Goal: Information Seeking & Learning: Learn about a topic

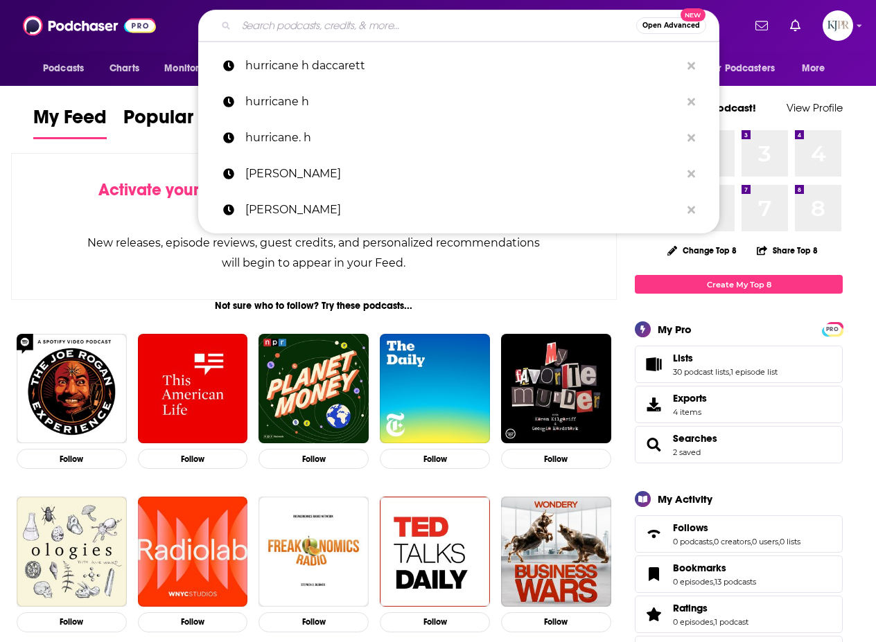
click at [365, 25] on input "Search podcasts, credits, & more..." at bounding box center [436, 26] width 400 height 22
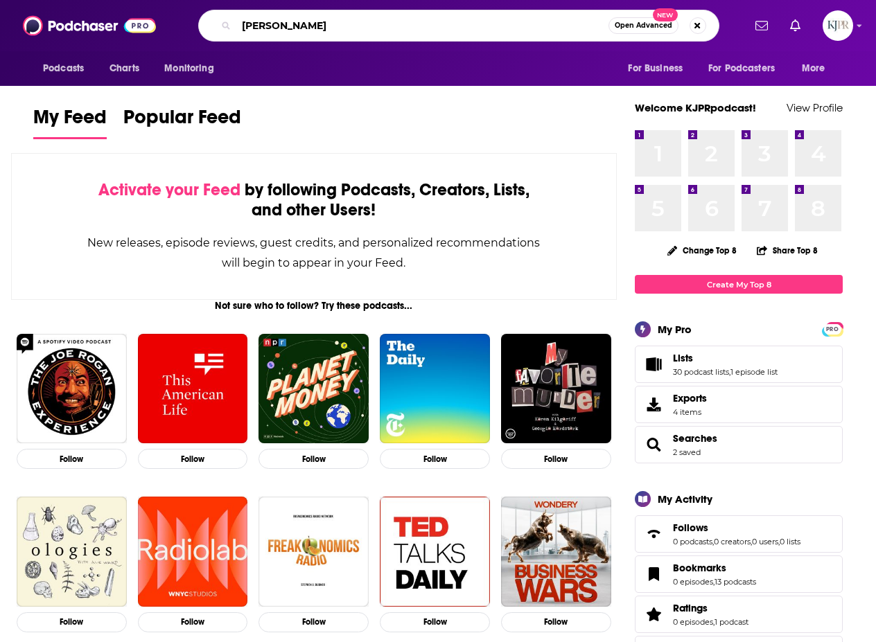
type input "[PERSON_NAME]"
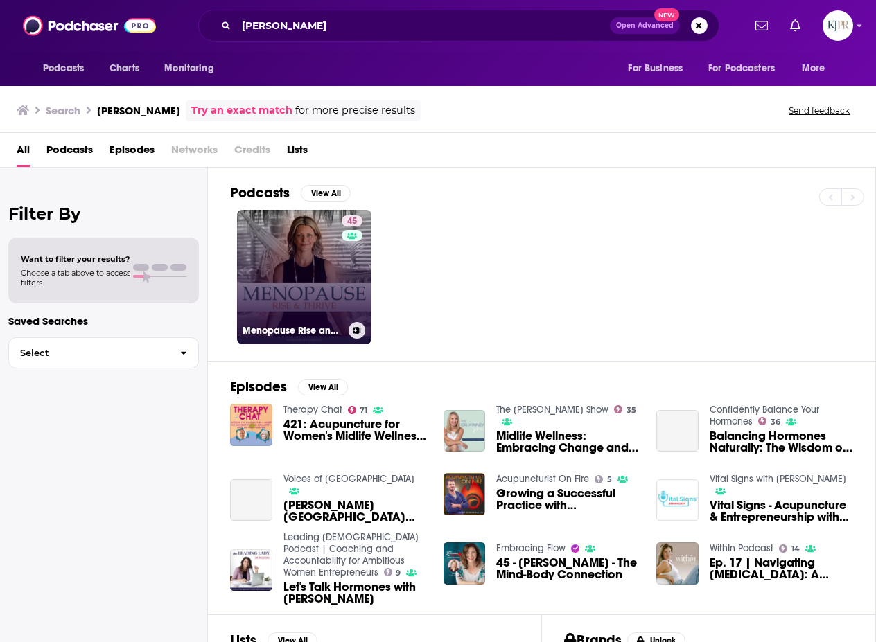
click at [324, 240] on link "45 Menopause Rise and Thrive | Helping Women Navigate Midlife and Menopause" at bounding box center [304, 277] width 134 height 134
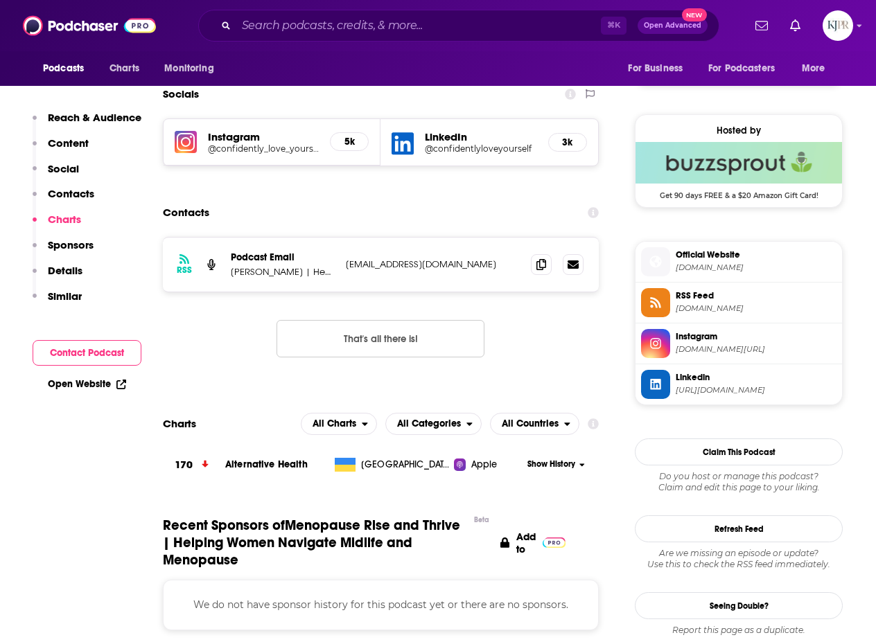
scroll to position [881, 0]
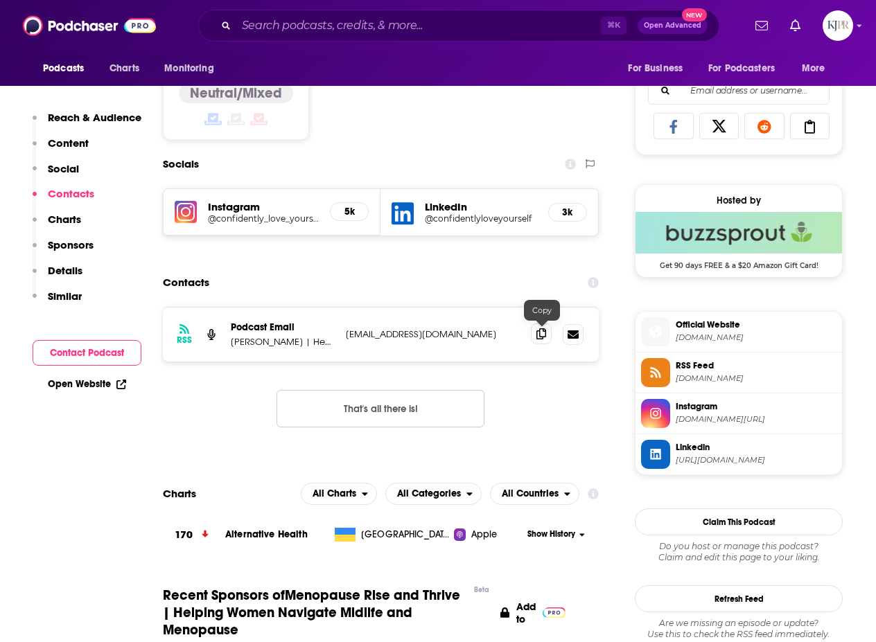
click at [538, 337] on icon at bounding box center [541, 333] width 10 height 11
click at [338, 26] on input "Search podcasts, credits, & more..." at bounding box center [418, 26] width 365 height 22
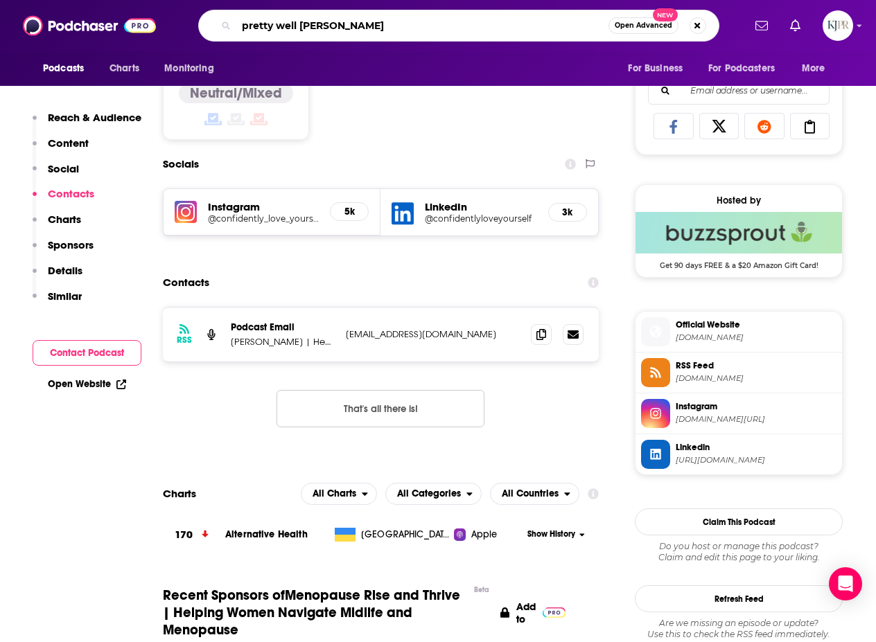
type input "pretty well [PERSON_NAME]"
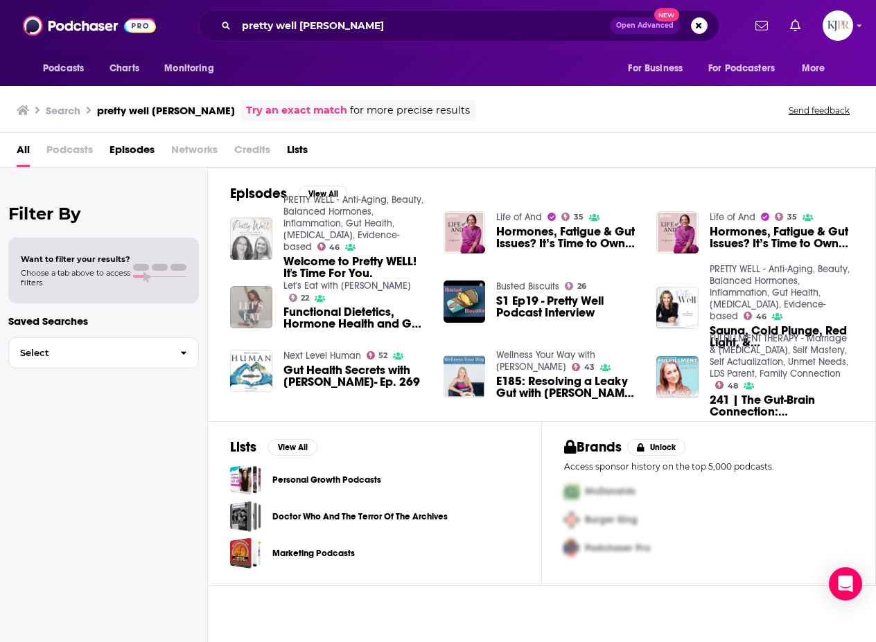
click at [234, 252] on img "Welcome to Pretty WELL! It's Time For You." at bounding box center [251, 239] width 42 height 42
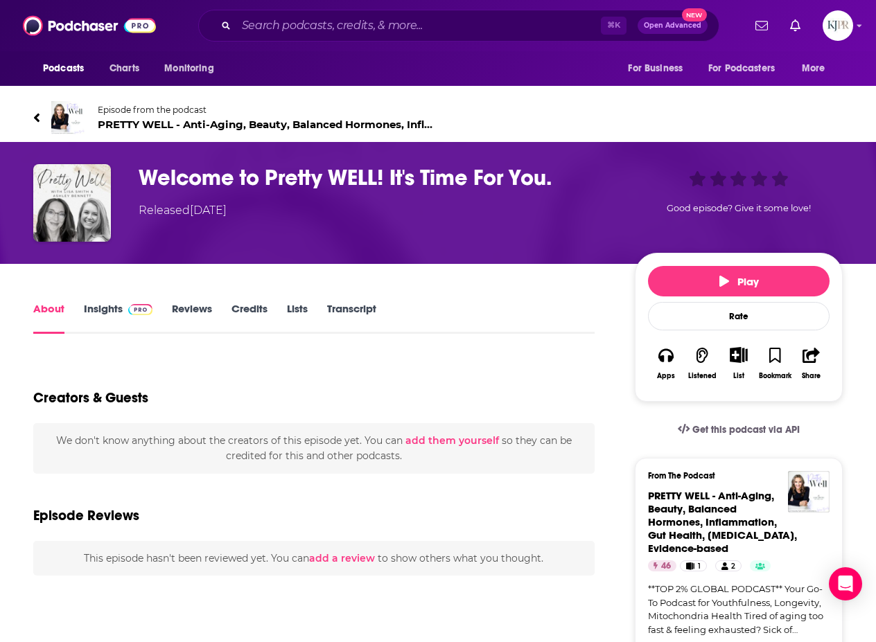
click at [96, 306] on link "Insights" at bounding box center [118, 318] width 69 height 32
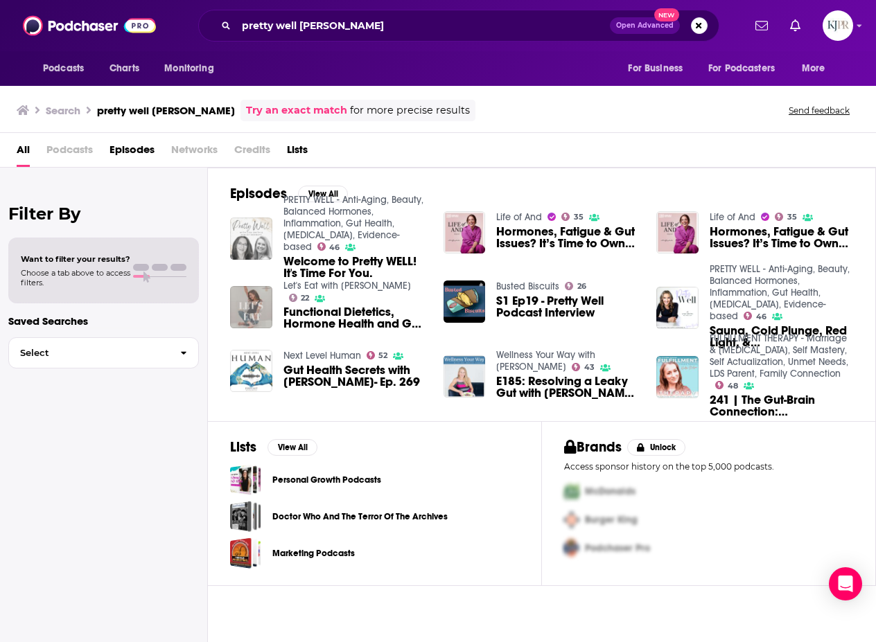
click at [256, 238] on img "Welcome to Pretty WELL! It's Time For You." at bounding box center [251, 239] width 42 height 42
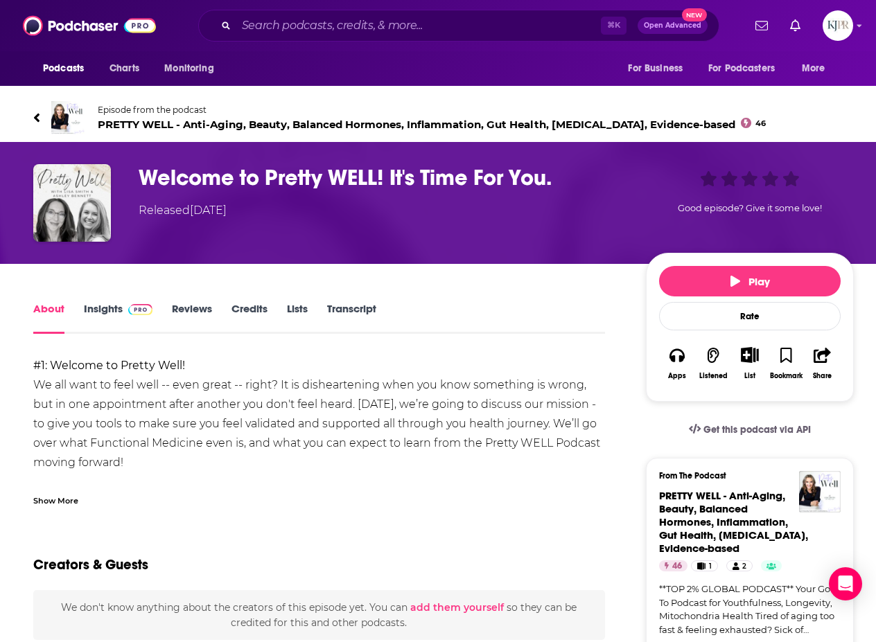
click at [116, 106] on span "Episode from the podcast" at bounding box center [432, 110] width 668 height 10
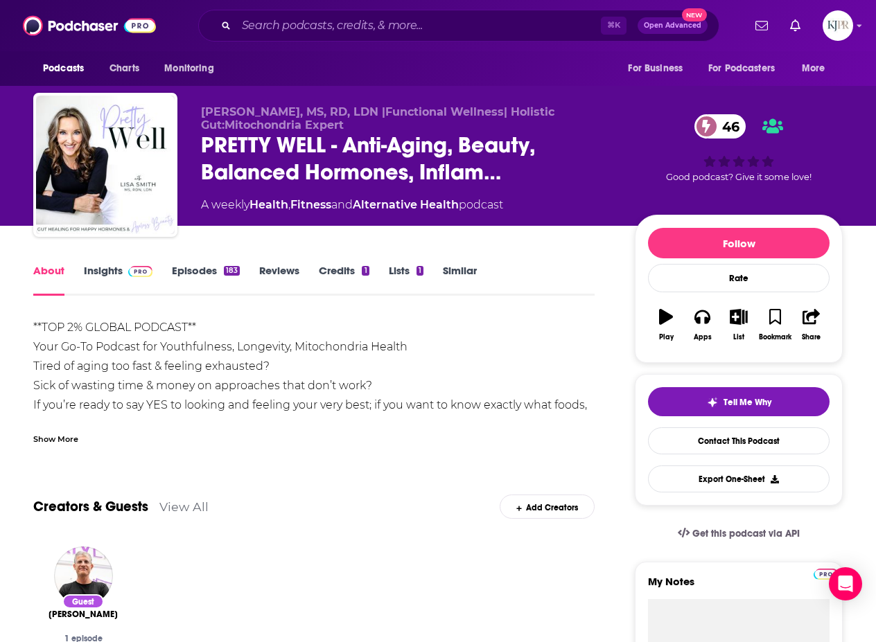
click at [113, 266] on link "Insights" at bounding box center [118, 280] width 69 height 32
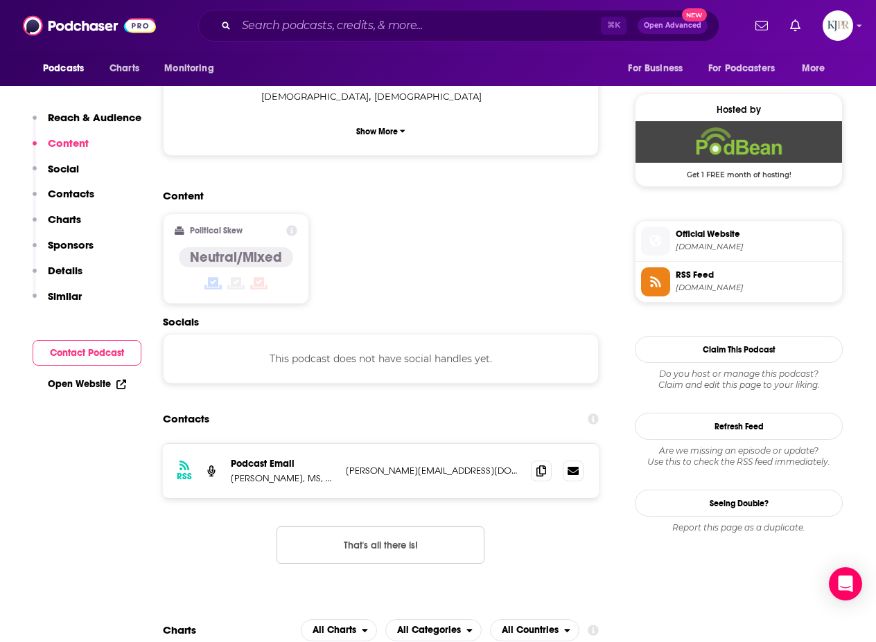
scroll to position [974, 0]
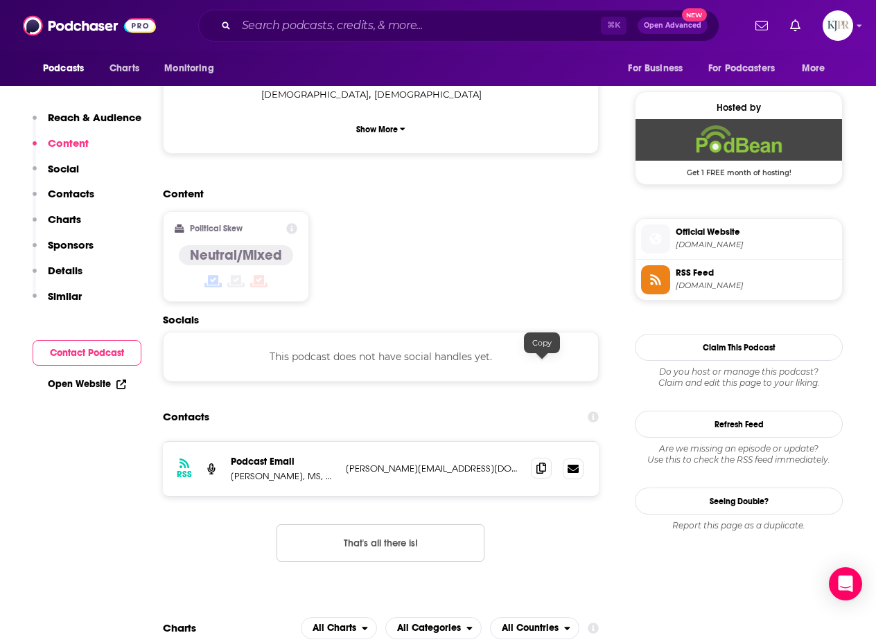
click at [538, 463] on icon at bounding box center [541, 468] width 10 height 11
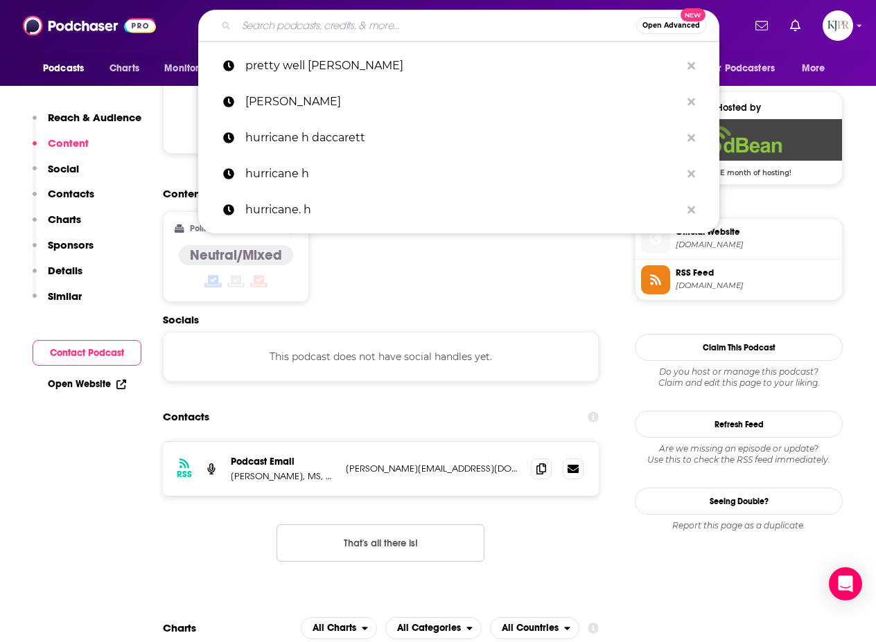
click at [333, 33] on input "Search podcasts, credits, & more..." at bounding box center [436, 26] width 400 height 22
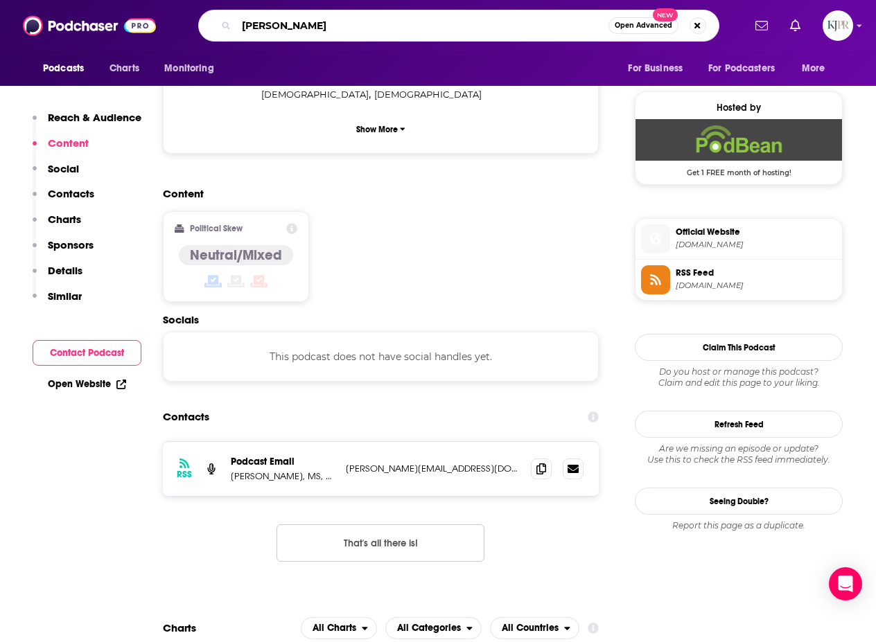
type input "[PERSON_NAME]"
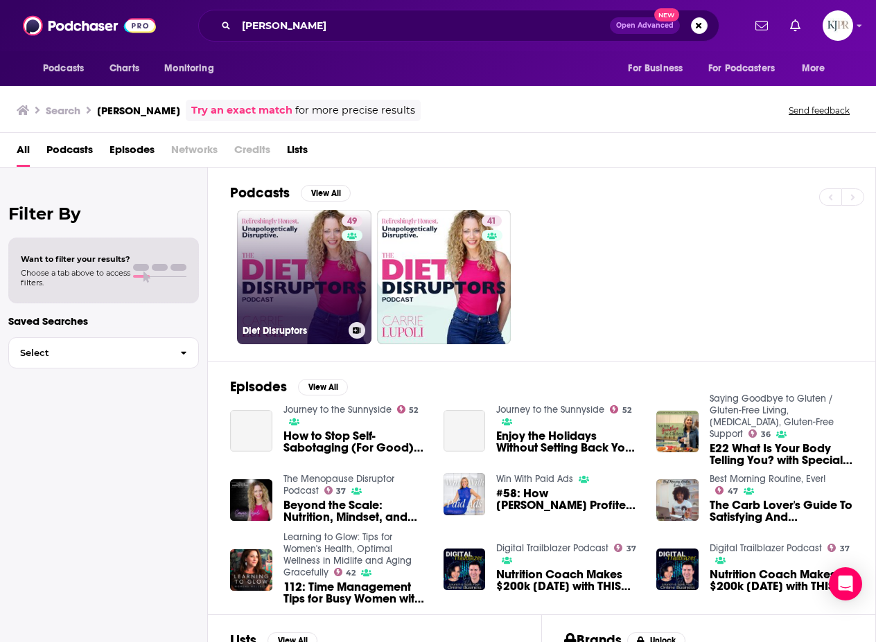
click at [332, 263] on link "49 Diet Disruptors" at bounding box center [304, 277] width 134 height 134
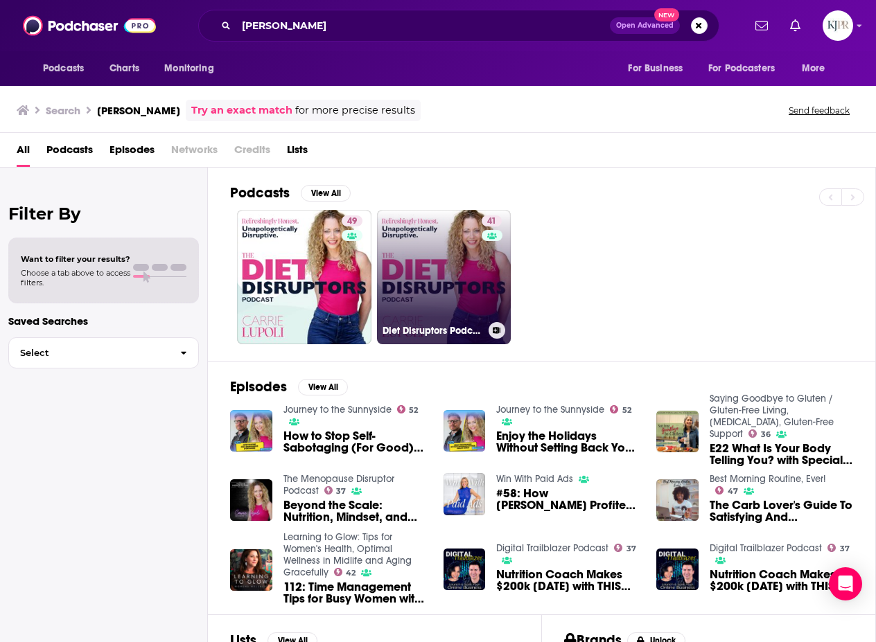
click at [451, 265] on link "41 Diet Disruptors Podcast" at bounding box center [444, 277] width 134 height 134
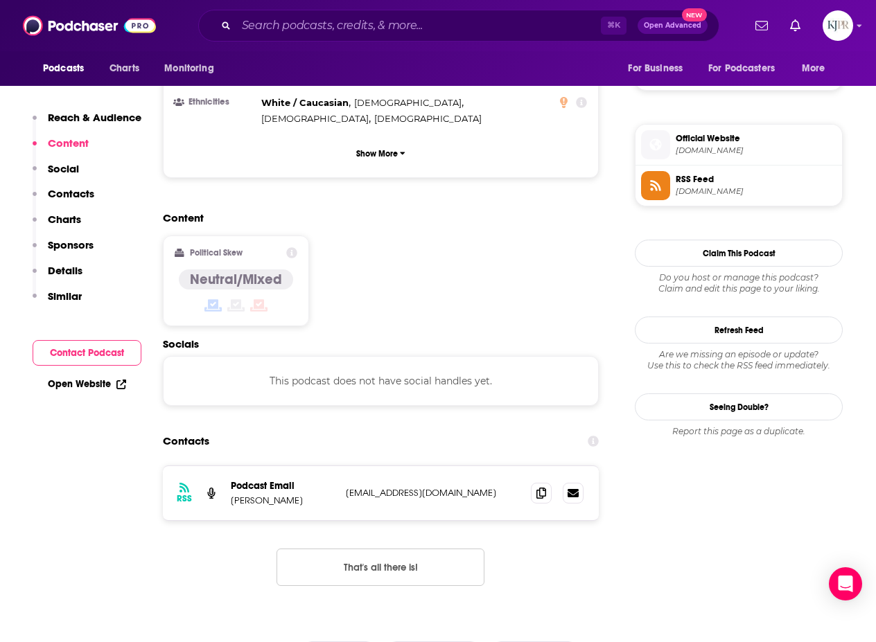
scroll to position [1053, 0]
click at [545, 486] on icon at bounding box center [541, 491] width 10 height 11
